Goal: Book appointment/travel/reservation

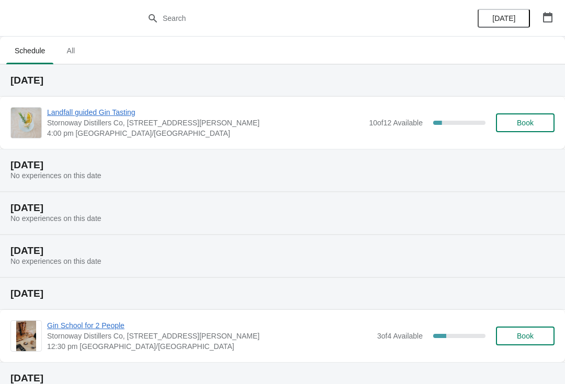
click at [520, 127] on span "Book" at bounding box center [525, 123] width 17 height 8
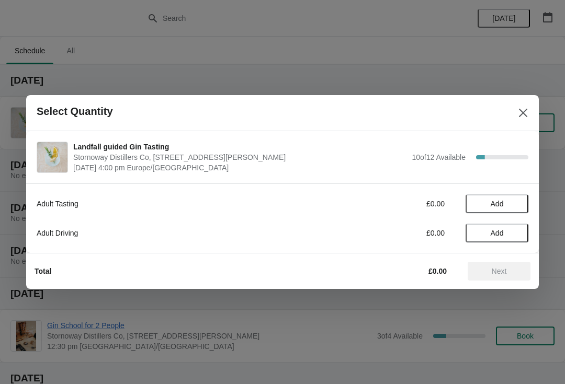
click at [496, 205] on span "Add" at bounding box center [496, 204] width 13 height 8
click at [509, 202] on icon at bounding box center [514, 204] width 11 height 11
click at [498, 280] on button "Next" at bounding box center [498, 271] width 63 height 19
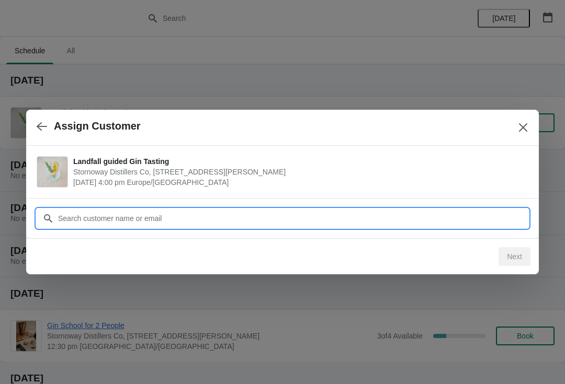
click at [120, 223] on input "Customer" at bounding box center [293, 218] width 471 height 19
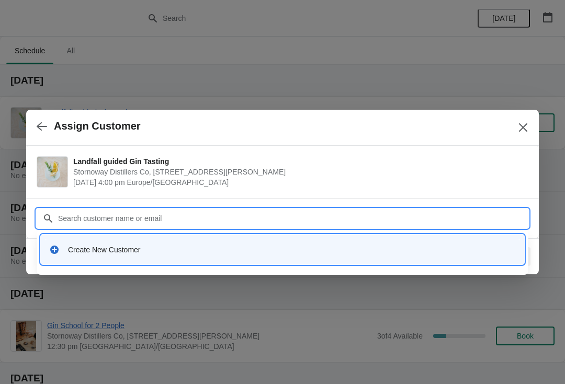
click at [127, 254] on div "Create New Customer" at bounding box center [292, 250] width 448 height 10
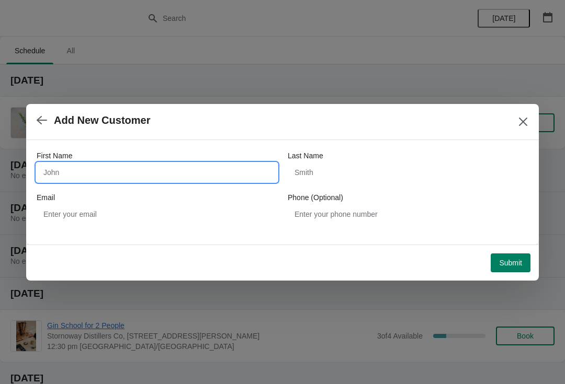
click at [154, 173] on input "First Name" at bounding box center [157, 172] width 241 height 19
type input "[PERSON_NAME]"
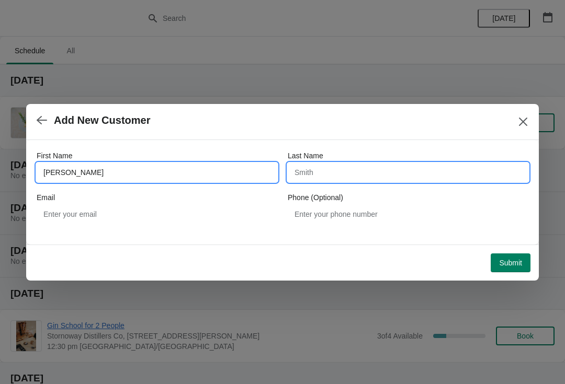
click at [345, 166] on input "Last Name" at bounding box center [408, 172] width 241 height 19
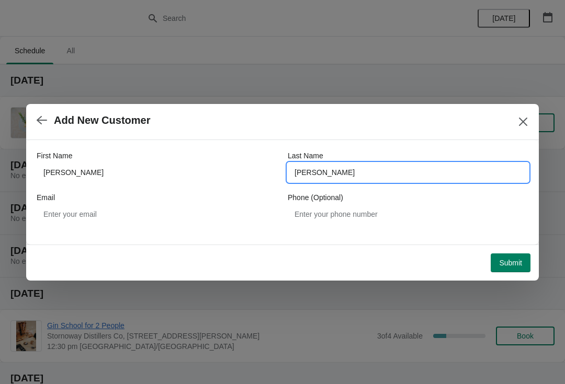
type input "[PERSON_NAME]"
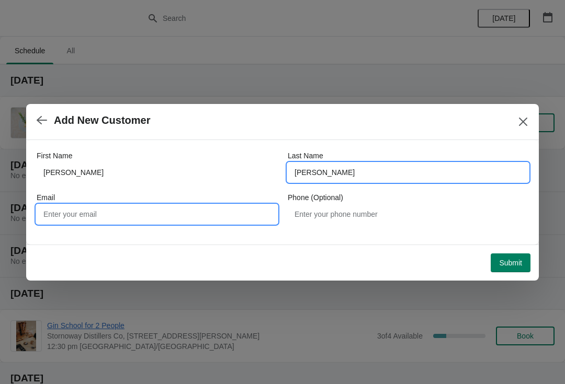
click at [141, 211] on input "Email" at bounding box center [157, 214] width 241 height 19
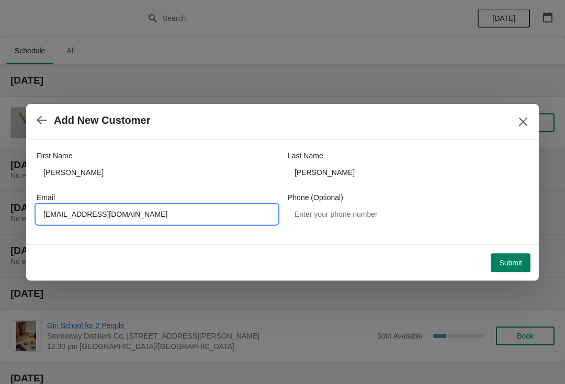
type input "[EMAIL_ADDRESS][DOMAIN_NAME]"
click at [67, 231] on div "First Name [PERSON_NAME] Last Name [PERSON_NAME] Email [EMAIL_ADDRESS][DOMAIN_N…" at bounding box center [283, 187] width 492 height 94
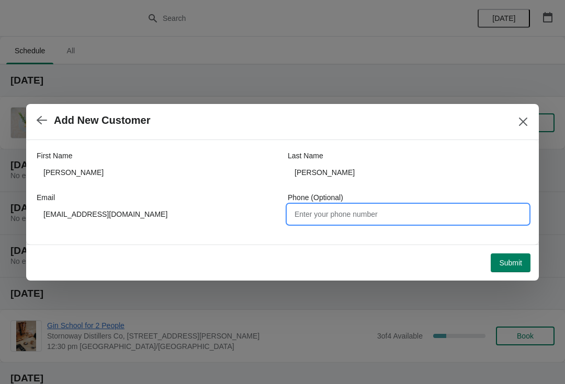
click at [355, 210] on input "Phone (Optional)" at bounding box center [408, 214] width 241 height 19
type input "07498982367"
click at [499, 264] on span "Submit" at bounding box center [510, 263] width 23 height 8
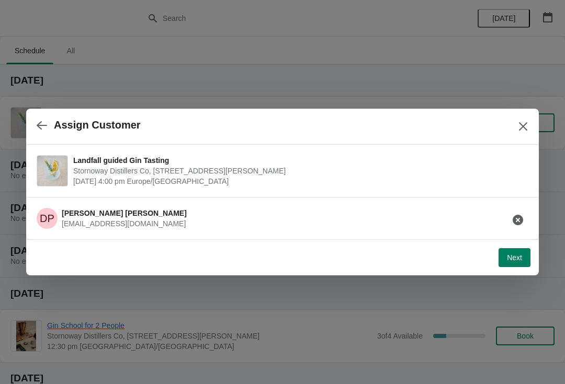
click at [501, 262] on button "Next" at bounding box center [514, 257] width 32 height 19
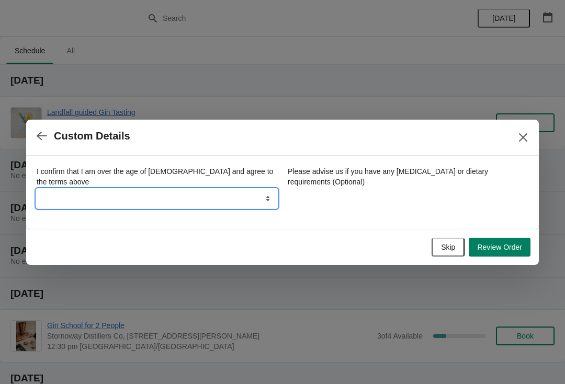
click at [252, 192] on select "Yes" at bounding box center [157, 198] width 241 height 19
select select "Yes"
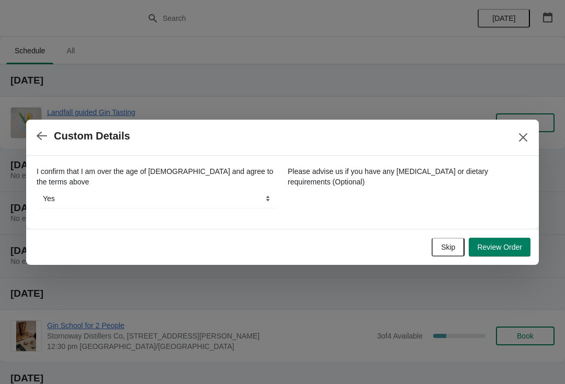
click at [385, 216] on div "I confirm that I am over the age of [DEMOGRAPHIC_DATA] and agree to the terms a…" at bounding box center [283, 187] width 492 height 63
